Goal: Feedback & Contribution: Leave review/rating

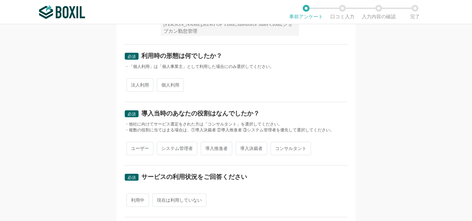
scroll to position [35, 0]
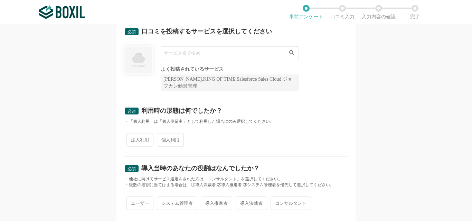
click at [220, 50] on input "text" at bounding box center [230, 53] width 138 height 14
type input "s"
type input "ｓ"
type input "じ"
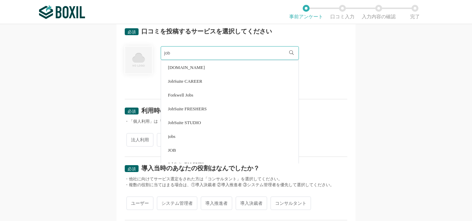
click at [223, 80] on li "JobSuite CAREER" at bounding box center [229, 81] width 137 height 14
type input "JobSuite CAREER"
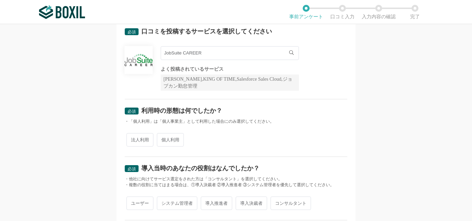
click at [130, 137] on span "法人利用" at bounding box center [139, 139] width 27 height 13
click at [130, 137] on input "法人利用" at bounding box center [130, 136] width 4 height 4
radio input "true"
click at [158, 134] on input "個人利用" at bounding box center [160, 136] width 4 height 4
radio input "true"
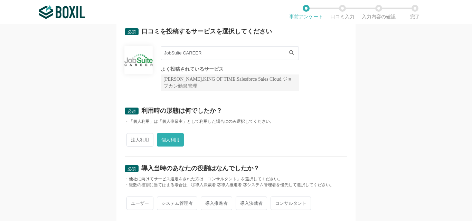
click at [128, 134] on input "法人利用" at bounding box center [130, 136] width 4 height 4
radio input "true"
radio input "false"
click at [421, 104] on div "必須 口コミを投稿するサービスを選択してください JobSuite CAREER JobSuite CAREER よく投稿されているサービス Sansan,K…" at bounding box center [236, 122] width 472 height 197
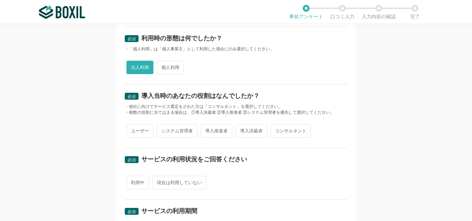
scroll to position [119, 0]
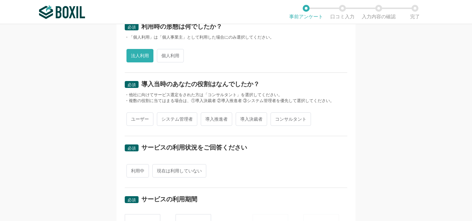
click at [192, 115] on span "システム管理者" at bounding box center [177, 119] width 40 height 13
click at [163, 115] on input "システム管理者" at bounding box center [160, 116] width 4 height 4
radio input "true"
click at [130, 113] on span "ユーザー" at bounding box center [139, 119] width 27 height 13
click at [130, 114] on input "ユーザー" at bounding box center [130, 116] width 4 height 4
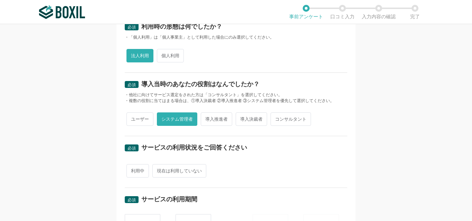
radio input "true"
radio input "false"
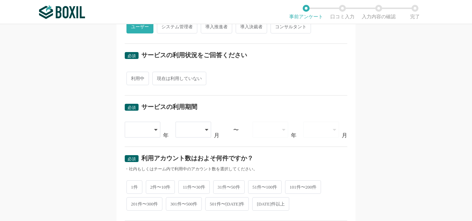
scroll to position [205, 0]
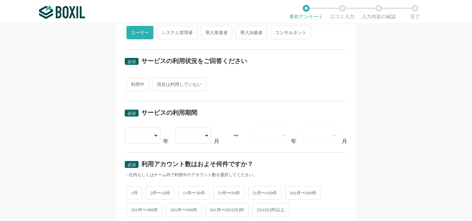
click at [138, 83] on span "利用中" at bounding box center [137, 84] width 22 height 13
click at [133, 83] on input "利用中" at bounding box center [130, 81] width 4 height 4
radio input "true"
click at [141, 136] on div at bounding box center [139, 135] width 20 height 15
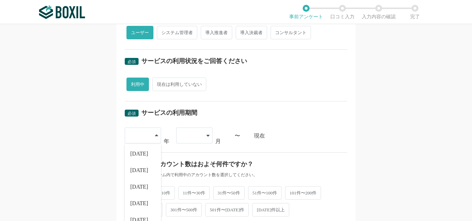
scroll to position [32, 0]
click at [135, 169] on li "[DATE]" at bounding box center [143, 173] width 36 height 17
click at [193, 136] on div at bounding box center [191, 135] width 20 height 15
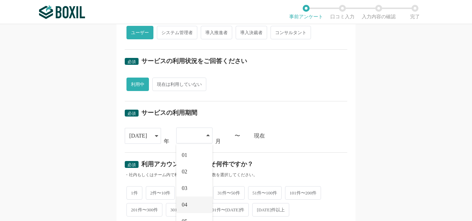
click at [194, 203] on li "04" at bounding box center [194, 205] width 36 height 17
click at [436, 161] on div "必須 口コミを投稿するサービスを選択してください JobSuite CAREER JobSuite CAREER よく投稿されているサービス Sansan,K…" at bounding box center [236, 122] width 472 height 197
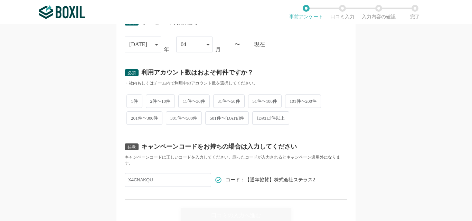
scroll to position [301, 0]
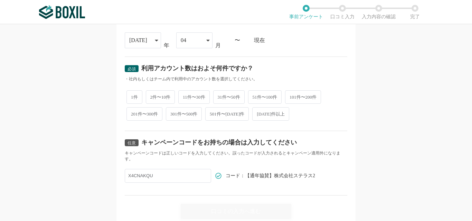
click at [243, 95] on span "31件〜50件" at bounding box center [228, 96] width 31 height 13
click at [219, 95] on input "31件〜50件" at bounding box center [217, 93] width 4 height 4
radio input "true"
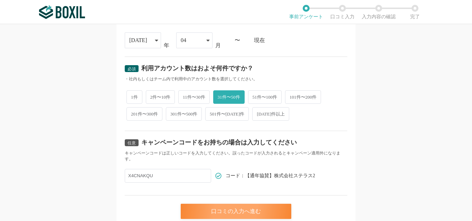
click at [210, 207] on div "口コミの入力へ進む" at bounding box center [236, 211] width 110 height 15
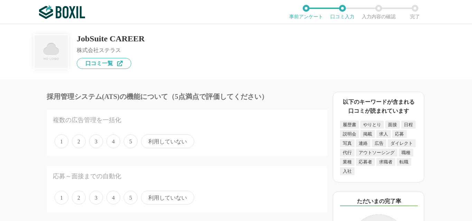
click at [148, 141] on span "利用していない" at bounding box center [167, 142] width 53 height 14
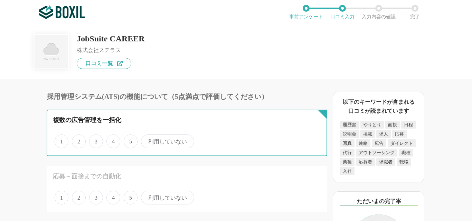
click at [147, 140] on input "利用していない" at bounding box center [145, 138] width 4 height 4
radio input "true"
click at [56, 136] on input "1" at bounding box center [58, 138] width 4 height 4
radio input "true"
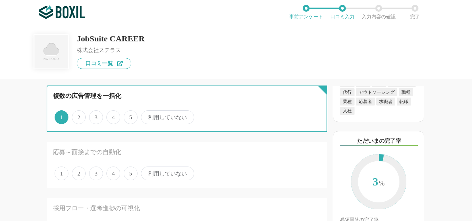
scroll to position [55, 0]
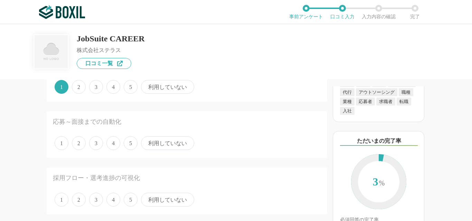
click at [95, 141] on span "3" at bounding box center [96, 143] width 14 height 14
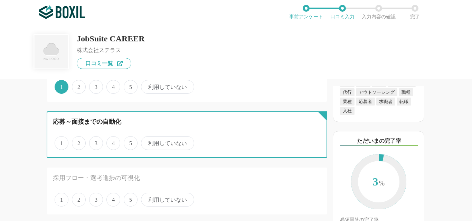
click at [95, 141] on input "3" at bounding box center [93, 139] width 4 height 4
radio input "true"
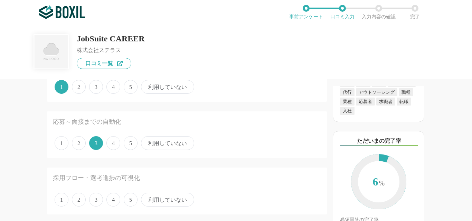
click at [110, 143] on span "4" at bounding box center [113, 143] width 14 height 14
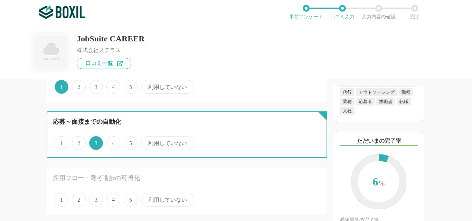
click at [110, 142] on input "4" at bounding box center [110, 139] width 4 height 4
radio input "true"
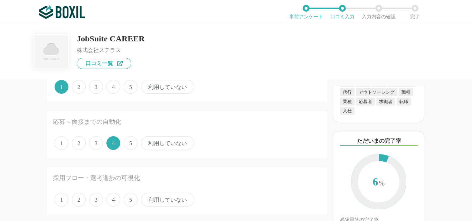
click at [95, 141] on span "3" at bounding box center [96, 143] width 14 height 14
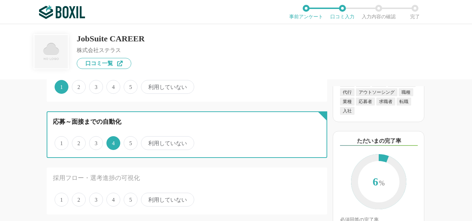
click at [95, 141] on input "3" at bounding box center [93, 139] width 4 height 4
radio input "true"
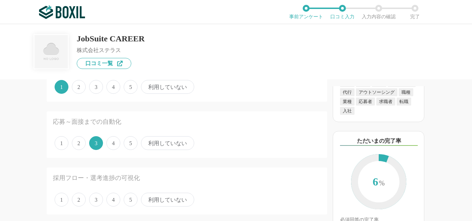
click at [133, 201] on span "5" at bounding box center [131, 200] width 14 height 14
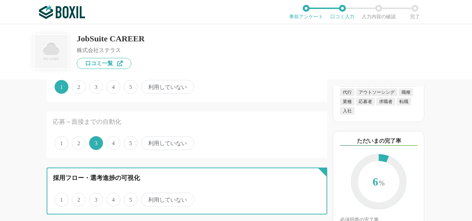
click at [130, 199] on input "5" at bounding box center [127, 196] width 4 height 4
radio input "true"
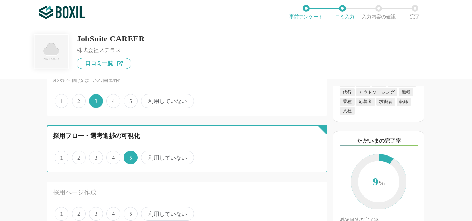
scroll to position [103, 0]
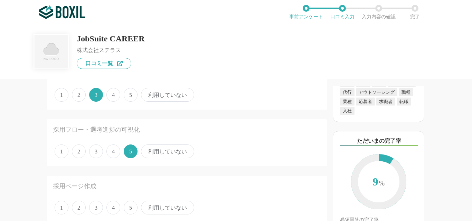
click at [165, 94] on span "利用していない" at bounding box center [167, 95] width 53 height 14
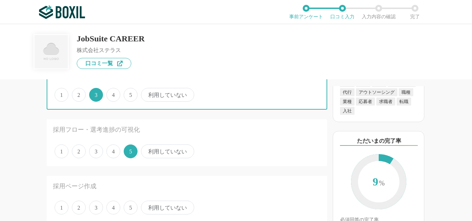
click at [147, 94] on input "利用していない" at bounding box center [145, 91] width 4 height 4
radio input "true"
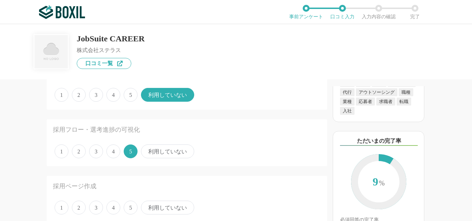
click at [116, 206] on span "4" at bounding box center [113, 208] width 14 height 14
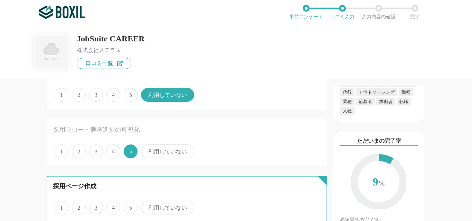
click at [113, 206] on input "4" at bounding box center [110, 204] width 4 height 4
radio input "true"
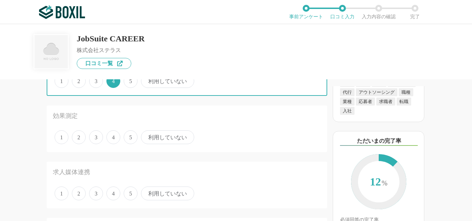
scroll to position [236, 0]
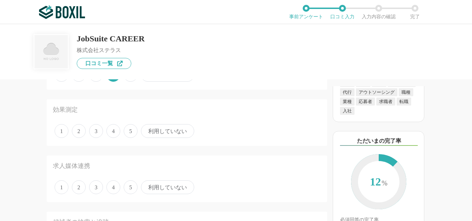
click at [115, 130] on span "4" at bounding box center [113, 131] width 14 height 14
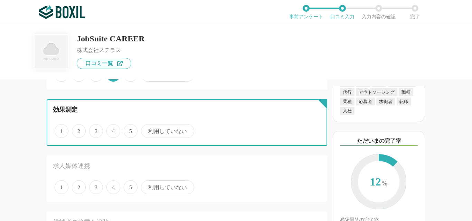
click at [113, 130] on input "4" at bounding box center [110, 127] width 4 height 4
radio input "true"
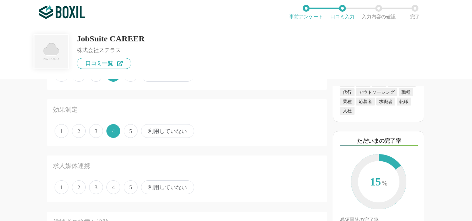
click at [166, 185] on span "利用していない" at bounding box center [167, 188] width 53 height 14
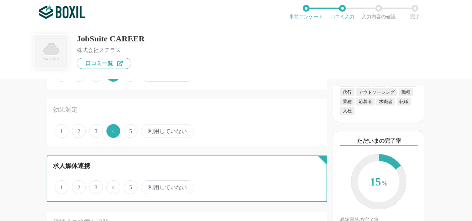
click at [147, 185] on input "利用していない" at bounding box center [145, 184] width 4 height 4
radio input "true"
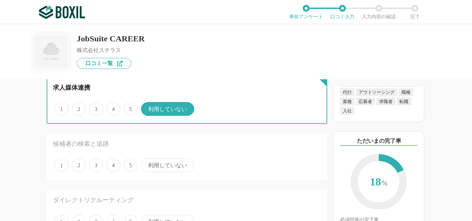
scroll to position [345, 0]
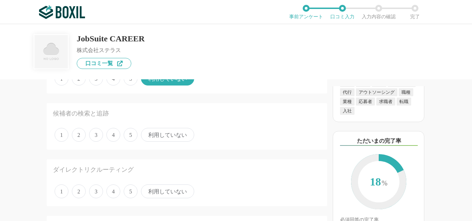
click at [137, 134] on span "5" at bounding box center [131, 135] width 14 height 14
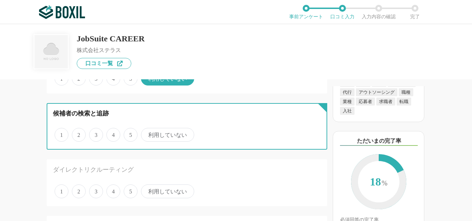
click at [130, 134] on input "5" at bounding box center [127, 131] width 4 height 4
radio input "true"
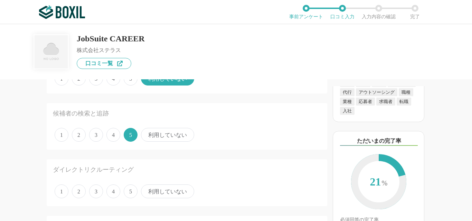
click at [110, 194] on span "4" at bounding box center [113, 192] width 14 height 14
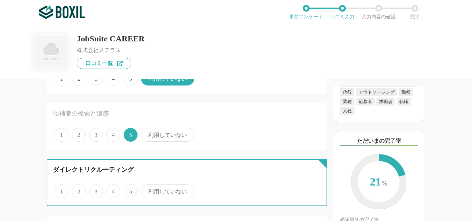
click at [110, 190] on input "4" at bounding box center [110, 188] width 4 height 4
radio input "true"
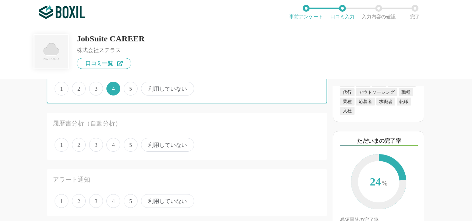
scroll to position [465, 0]
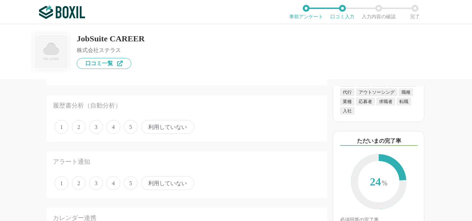
click at [155, 124] on span "利用していない" at bounding box center [167, 127] width 53 height 14
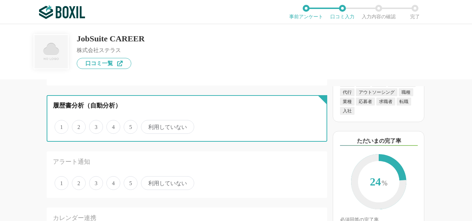
click at [147, 124] on input "利用していない" at bounding box center [145, 123] width 4 height 4
radio input "true"
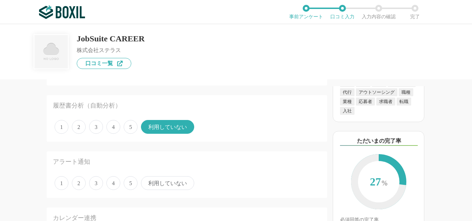
click at [129, 185] on span "5" at bounding box center [131, 183] width 14 height 14
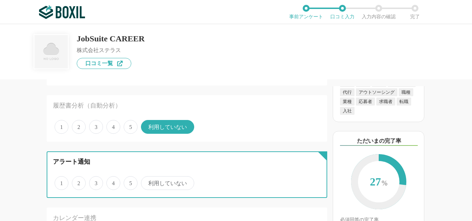
click at [129, 182] on input "5" at bounding box center [127, 179] width 4 height 4
radio input "true"
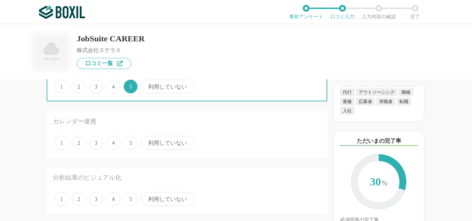
scroll to position [568, 0]
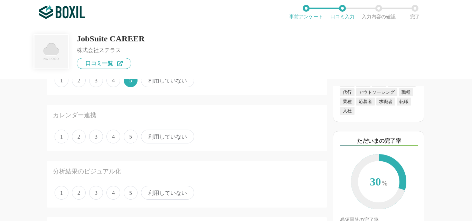
click at [176, 138] on span "利用していない" at bounding box center [167, 137] width 53 height 14
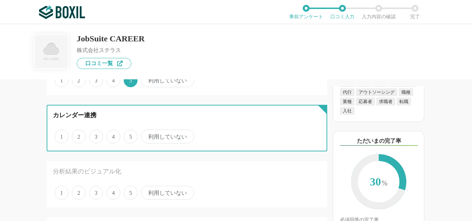
click at [147, 135] on input "利用していない" at bounding box center [145, 133] width 4 height 4
radio input "true"
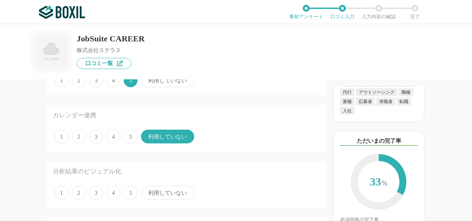
click at [99, 191] on span "3" at bounding box center [96, 193] width 14 height 14
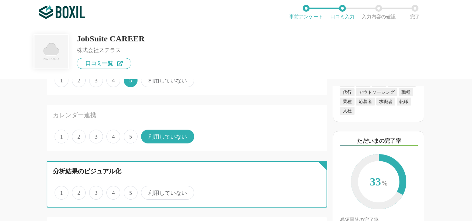
click at [95, 191] on input "3" at bounding box center [93, 189] width 4 height 4
radio input "true"
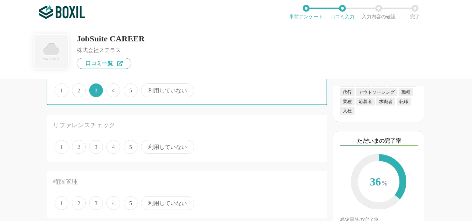
scroll to position [677, 0]
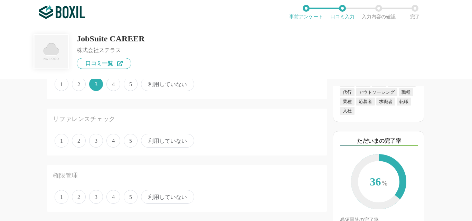
click at [175, 140] on span "利用していない" at bounding box center [167, 141] width 53 height 14
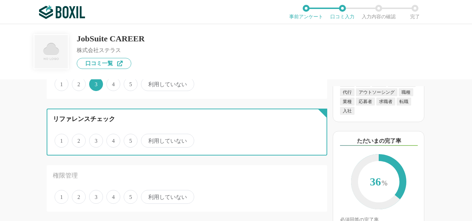
click at [147, 139] on input "利用していない" at bounding box center [145, 137] width 4 height 4
radio input "true"
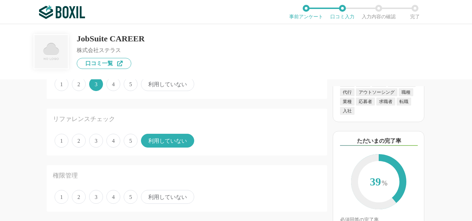
click at [135, 195] on span "5" at bounding box center [131, 197] width 14 height 14
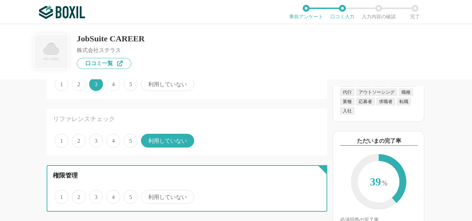
click at [130, 195] on input "5" at bounding box center [127, 193] width 4 height 4
radio input "true"
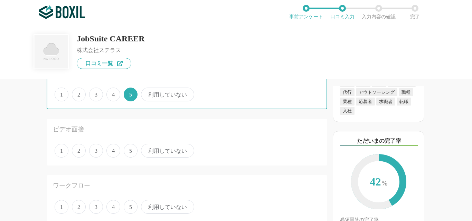
scroll to position [804, 0]
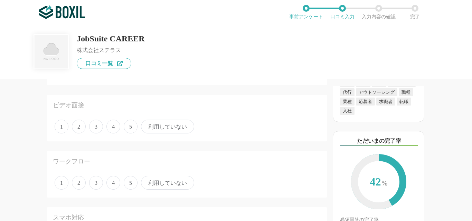
click at [185, 128] on span "利用していない" at bounding box center [167, 127] width 53 height 14
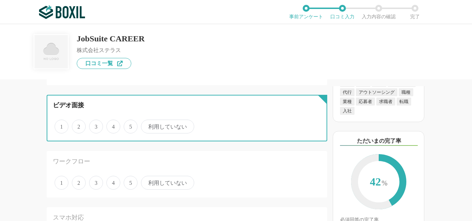
click at [147, 125] on input "利用していない" at bounding box center [145, 123] width 4 height 4
radio input "true"
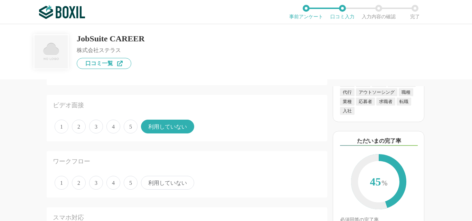
click at [169, 186] on span "利用していない" at bounding box center [167, 183] width 53 height 14
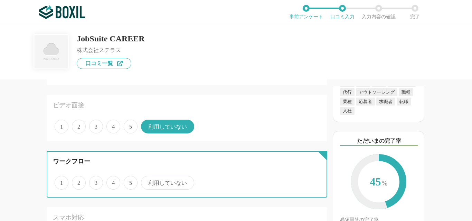
click at [147, 182] on input "利用していない" at bounding box center [145, 179] width 4 height 4
radio input "true"
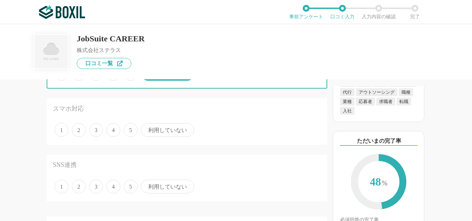
scroll to position [919, 0]
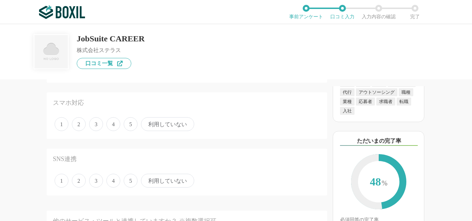
click at [111, 125] on span "4" at bounding box center [113, 124] width 14 height 14
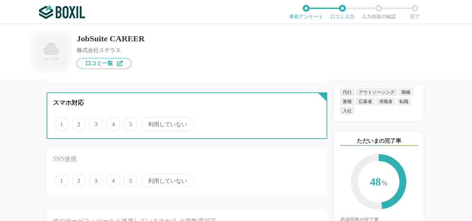
click at [111, 123] on input "4" at bounding box center [110, 120] width 4 height 4
radio input "true"
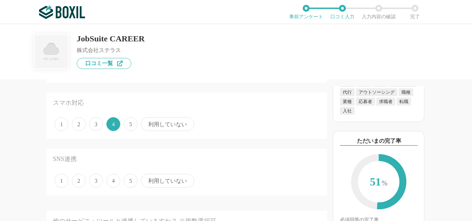
click at [165, 184] on span "利用していない" at bounding box center [167, 181] width 53 height 14
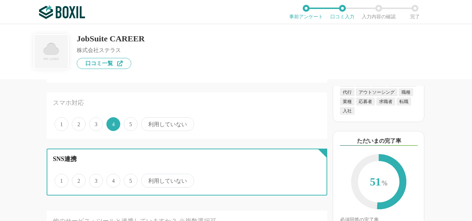
click at [147, 180] on input "利用していない" at bounding box center [145, 177] width 4 height 4
radio input "true"
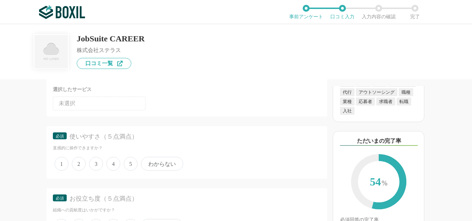
scroll to position [1100, 0]
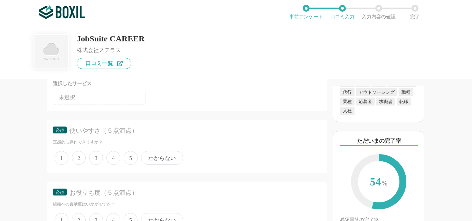
click at [128, 158] on span "5" at bounding box center [131, 158] width 14 height 14
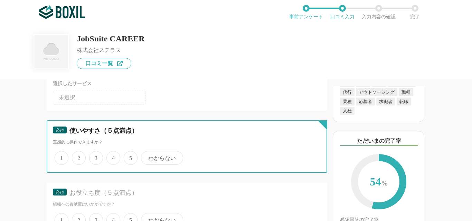
click at [128, 157] on input "5" at bounding box center [127, 154] width 4 height 4
radio input "true"
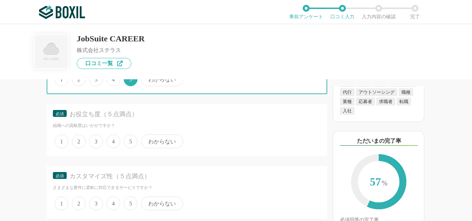
scroll to position [1184, 0]
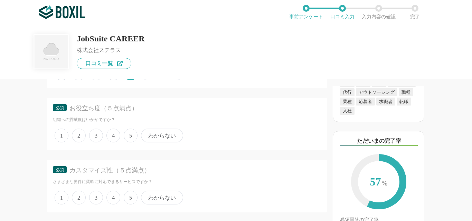
click at [127, 133] on span "5" at bounding box center [131, 136] width 14 height 14
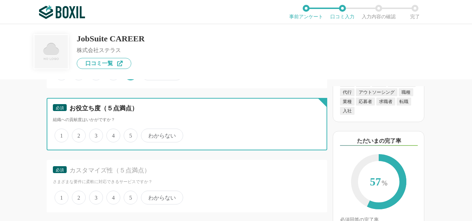
click at [127, 133] on input "5" at bounding box center [127, 132] width 4 height 4
radio input "true"
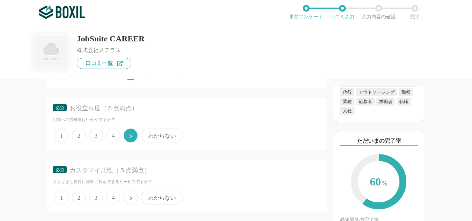
click at [96, 197] on span "3" at bounding box center [96, 198] width 14 height 14
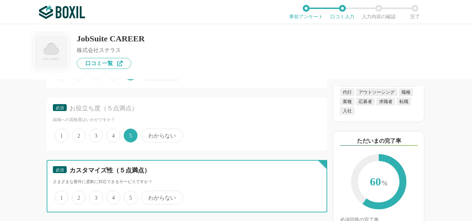
click at [95, 196] on input "3" at bounding box center [93, 194] width 4 height 4
radio input "true"
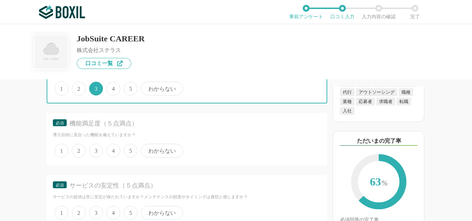
scroll to position [1324, 0]
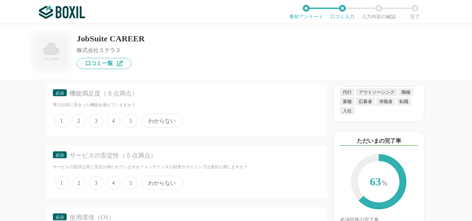
click at [124, 123] on span "5" at bounding box center [131, 121] width 14 height 14
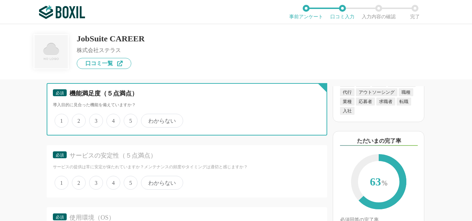
click at [125, 119] on input "5" at bounding box center [127, 117] width 4 height 4
radio input "true"
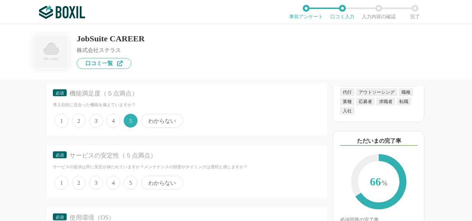
click at [127, 183] on span "5" at bounding box center [131, 183] width 14 height 14
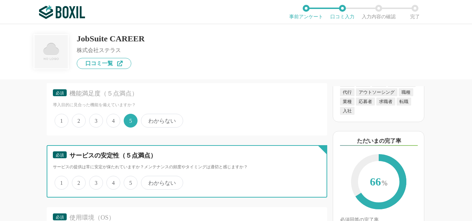
click at [127, 182] on input "5" at bounding box center [127, 179] width 4 height 4
radio input "true"
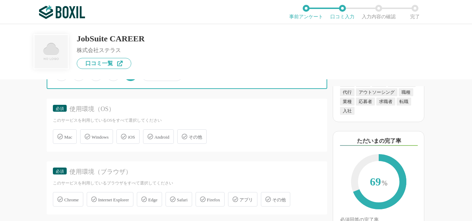
scroll to position [1420, 0]
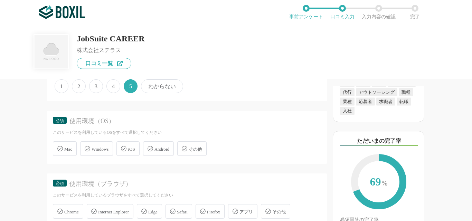
click at [94, 150] on span "Windows" at bounding box center [99, 149] width 17 height 5
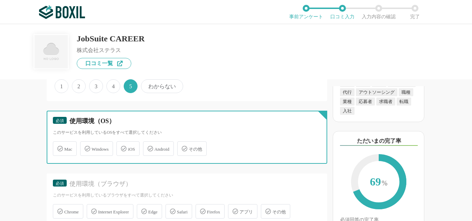
click at [86, 147] on input "Windows" at bounding box center [83, 145] width 4 height 4
checkbox input "true"
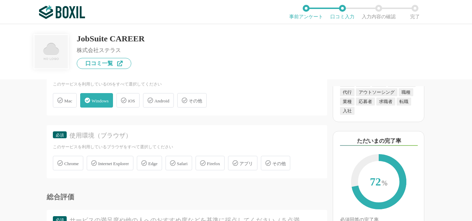
click at [68, 164] on span "Chrome" at bounding box center [71, 163] width 14 height 5
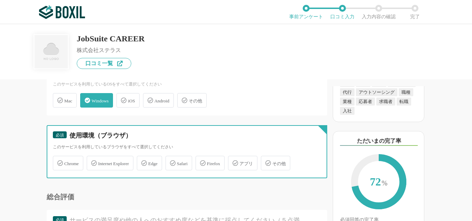
click at [59, 162] on input "Chrome" at bounding box center [56, 159] width 4 height 4
checkbox input "true"
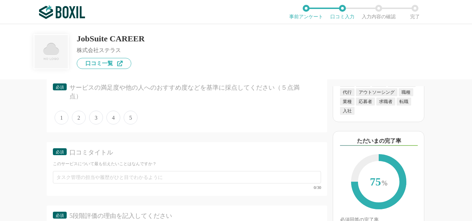
scroll to position [1608, 0]
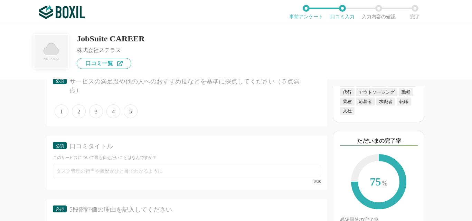
click at [119, 113] on span "4" at bounding box center [113, 112] width 14 height 14
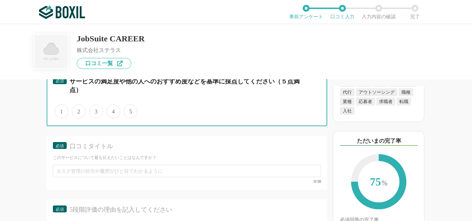
click at [113, 110] on input "4" at bounding box center [110, 108] width 4 height 4
radio input "true"
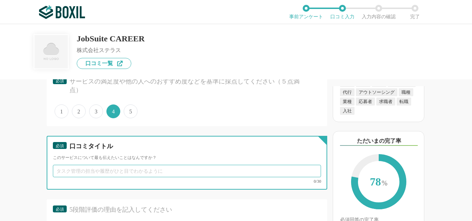
click at [178, 176] on input "text" at bounding box center [187, 171] width 268 height 12
type input "s"
type input "シンプルな操作性"
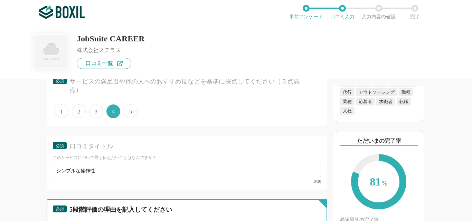
scroll to position [1700, 0]
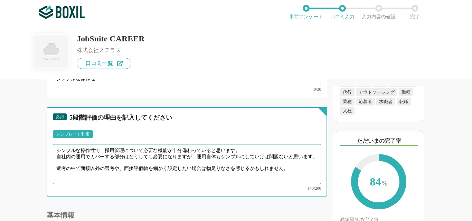
paste textarea "また、セキュリティ面が非常に強い部分も"
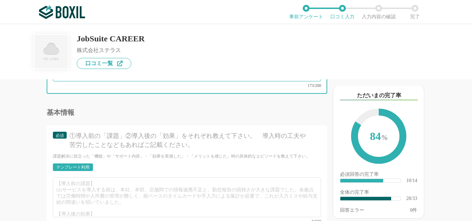
scroll to position [1760, 0]
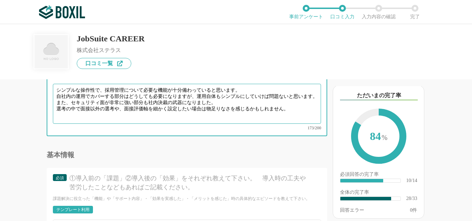
drag, startPoint x: 302, startPoint y: 113, endPoint x: 56, endPoint y: 104, distance: 246.3
click at [56, 104] on textarea "シンプルな操作性で、採用管理について必要な機能が十分備わっていると思います。 自社内の運用でカバーする部分はどうしても必要になりますが、運用自体もシンプルにし…" at bounding box center [187, 104] width 268 height 40
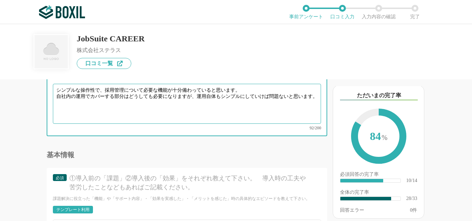
type textarea "シンプルな操作性で、採用管理について必要な機能が十分備わっていると思います。 自社内の運用でカバーする部分はどうしても必要になりますが、運用自体もシンプルにし…"
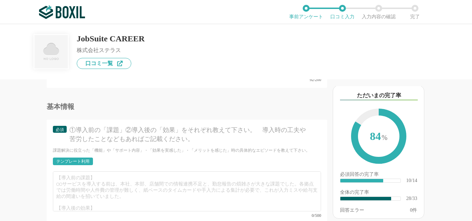
scroll to position [1803, 0]
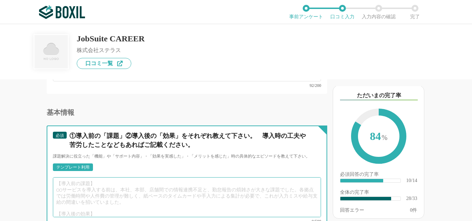
click at [194, 200] on textarea at bounding box center [187, 197] width 268 height 40
paste textarea "また、セキュリティ面が非常に強い部分も社内決裁の武器になりました。 選考の中で面接以外の選考や、面接評価軸を細かく設定したい場合は物足りなさを感じるかもしれま…"
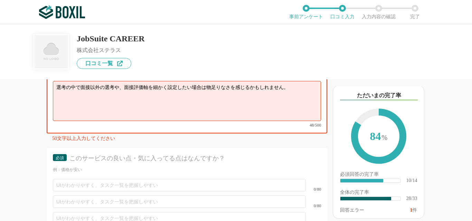
scroll to position [1917, 0]
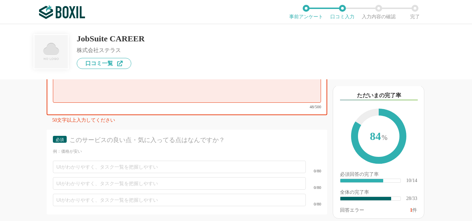
type textarea "選考の中で面接以外の選考や、面接評価軸を細かく設定したい場合は物足りなさを感じるかもしれません。"
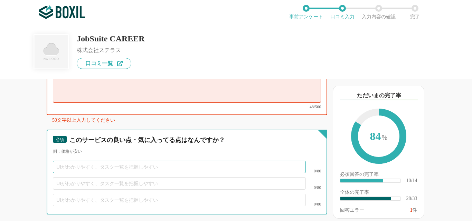
click at [206, 163] on input "text" at bounding box center [179, 167] width 253 height 12
paste input "また、セキュリティ面が非常に強い部分も社内決裁の武器になりました。"
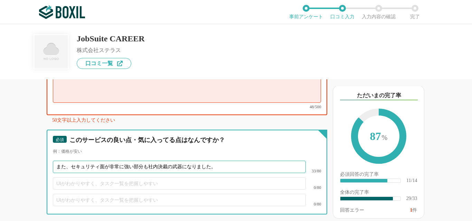
drag, startPoint x: 132, startPoint y: 157, endPoint x: 296, endPoint y: 138, distance: 165.0
click at [296, 138] on div "必須 このサービスの良い点・気に入ってる点はなんですか？ 例：価格が安い また、セキュリティ面が非常に強い部分も社内決裁の武器になりました。 33/80 0/…" at bounding box center [187, 172] width 280 height 85
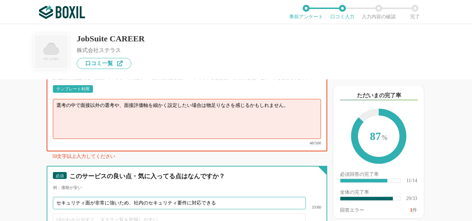
scroll to position [1839, 0]
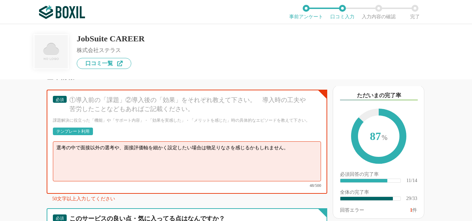
type input "セキュリティ面が非常に強いため、社内のセキュリティ要件に対応できる"
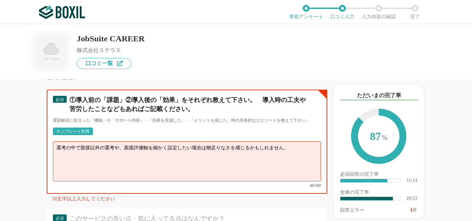
click at [293, 151] on textarea "選考の中で面接以外の選考や、面接評価軸を細かく設定したい場合は物足りなさを感じるかもしれません。" at bounding box center [187, 162] width 268 height 40
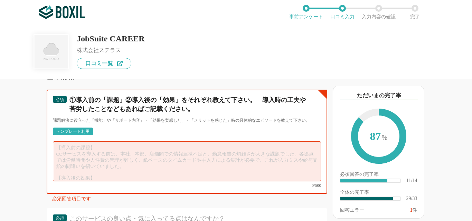
paste textarea "また、セキュリティ面が非常に強い部分も社内決裁の武器になりました。"
type textarea "また、セキュリティ面が非常に強い部分も社内決裁の武器になりました。"
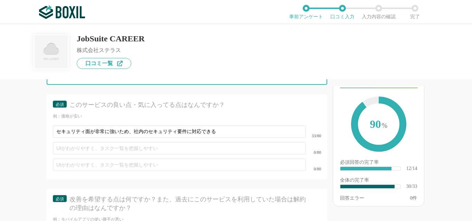
scroll to position [1966, 0]
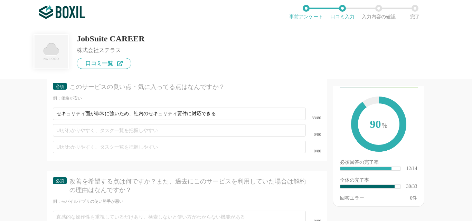
type textarea "これまでは、エクセルでの採用管理を行っており、候補者の対応について都度手入力を行っていた 採用活動におけるKPI（応募者数・面接数・辞退数）などの集計に工数が…"
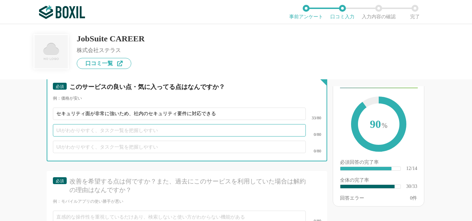
click at [214, 125] on input "text" at bounding box center [179, 130] width 253 height 12
type input "ｋ"
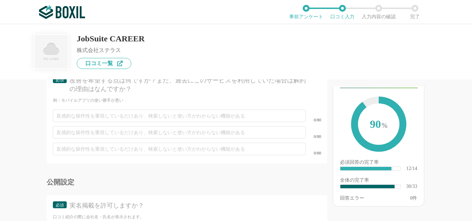
scroll to position [2031, 0]
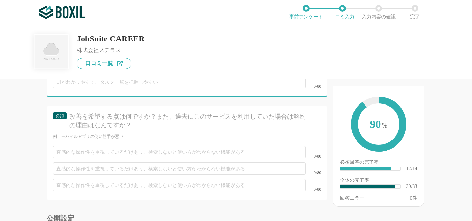
type input "必要な機能が網羅されており、採用管理の工数が削減される"
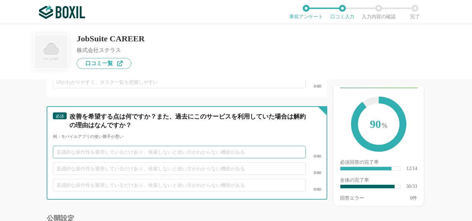
click at [214, 149] on input "text" at bounding box center [179, 152] width 253 height 12
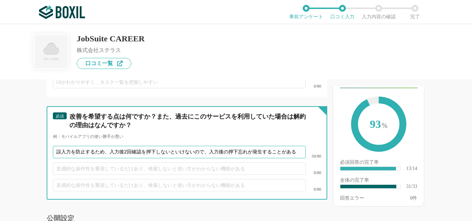
scroll to position [2121, 0]
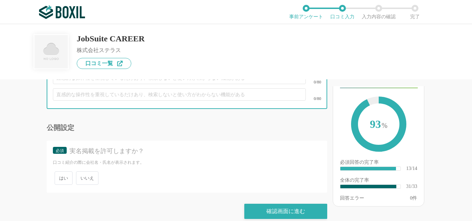
type input "誤入力を防止するため、入力後2回確認を押下しないといけないので、入力後の押下忘れが発生することがある"
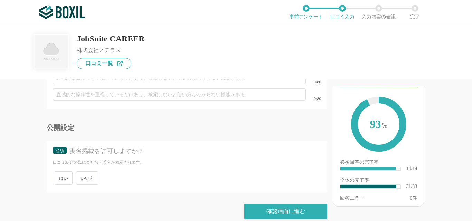
click at [93, 172] on span "いいえ" at bounding box center [87, 178] width 22 height 13
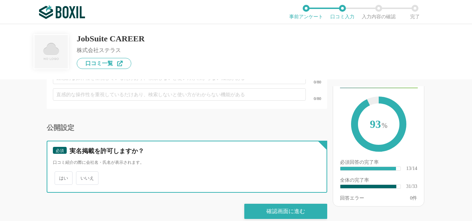
click at [82, 173] on input "いいえ" at bounding box center [80, 175] width 4 height 4
radio input "true"
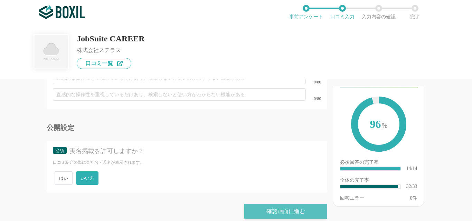
click at [271, 206] on div "確認画面に進む" at bounding box center [285, 211] width 83 height 15
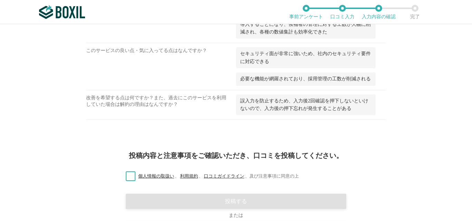
scroll to position [911, 0]
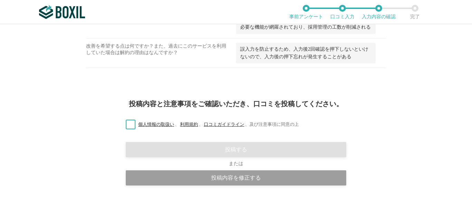
click at [131, 127] on label "個人情報の取扱い 、 利用規約 、 口コミガイドライン 、 及び注意事項に同意の上" at bounding box center [209, 124] width 178 height 7
click at [0, 0] on input "個人情報の取扱い 、 利用規約 、 口コミガイドライン 、 及び注意事項に同意の上" at bounding box center [0, 0] width 0 height 0
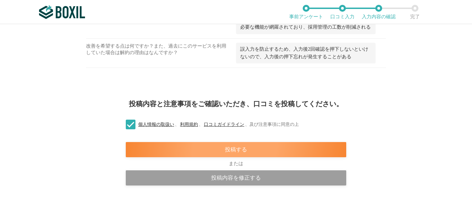
click at [194, 151] on div "投稿する" at bounding box center [236, 149] width 220 height 15
